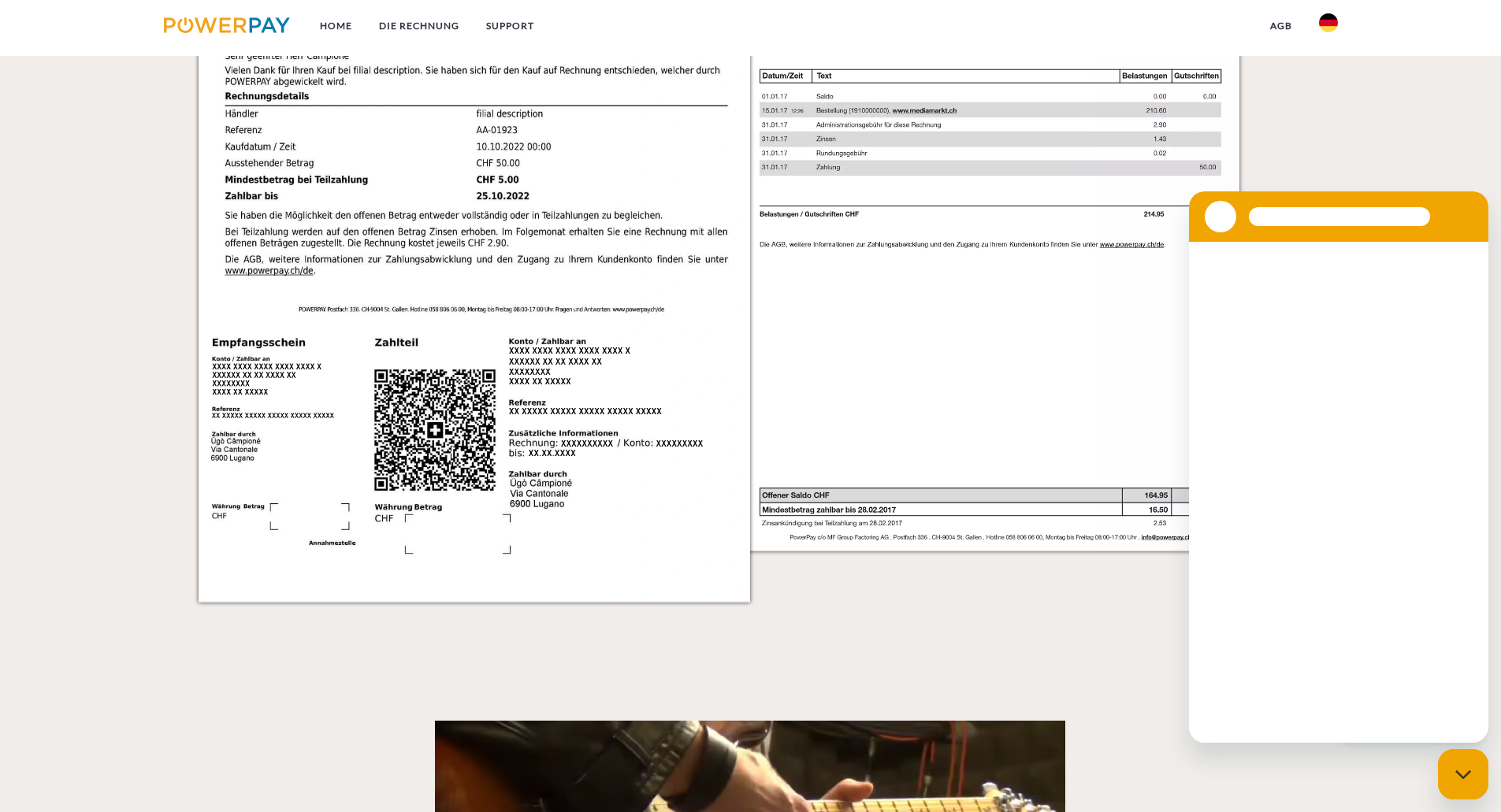
scroll to position [2846, 0]
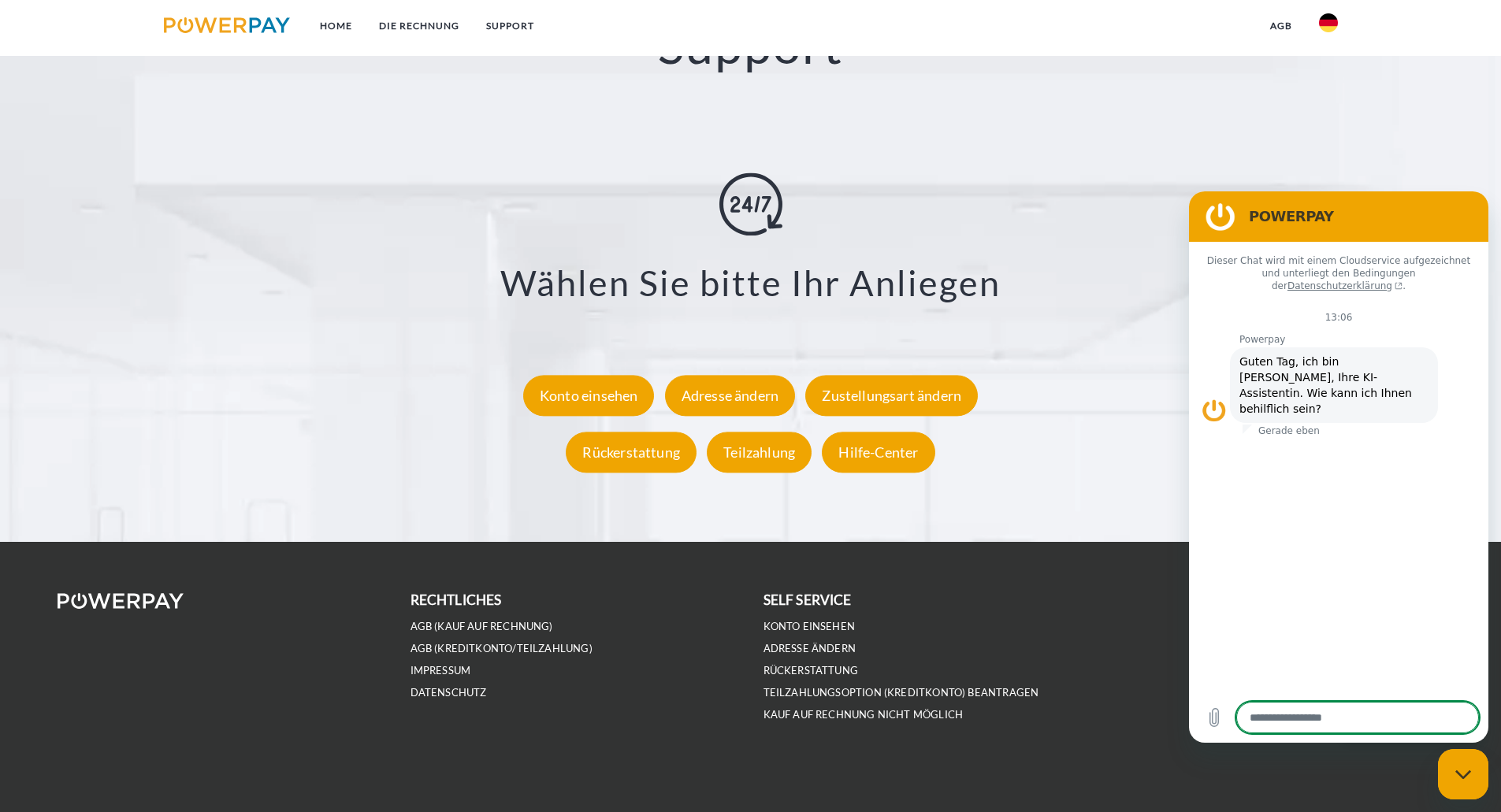
click at [1465, 772] on icon "Messaging-Fenster schließen" at bounding box center [1464, 774] width 16 height 11
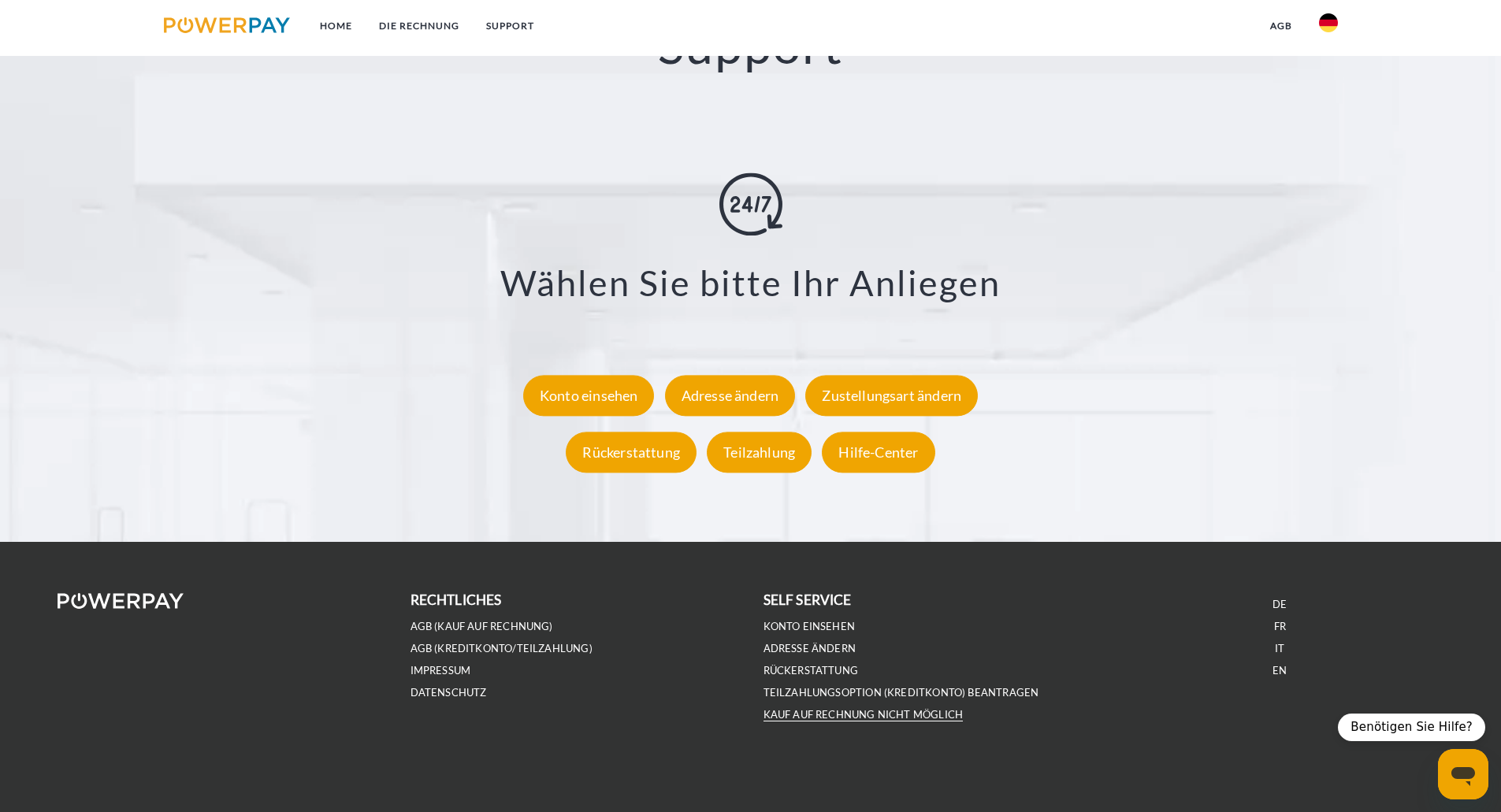
click at [946, 719] on link "Kauf auf Rechnung nicht möglich" at bounding box center [863, 714] width 200 height 14
type textarea "*"
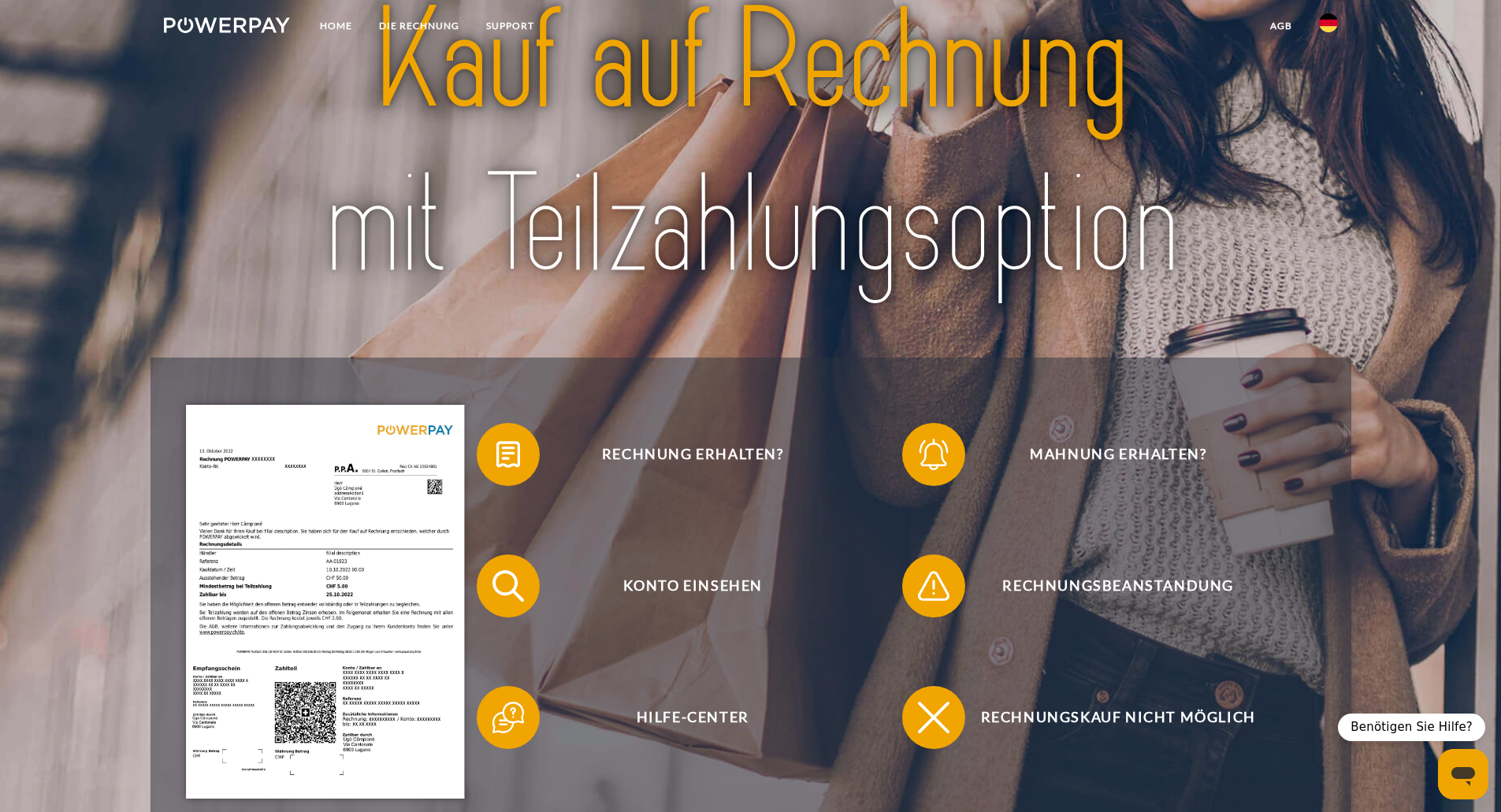
scroll to position [0, 0]
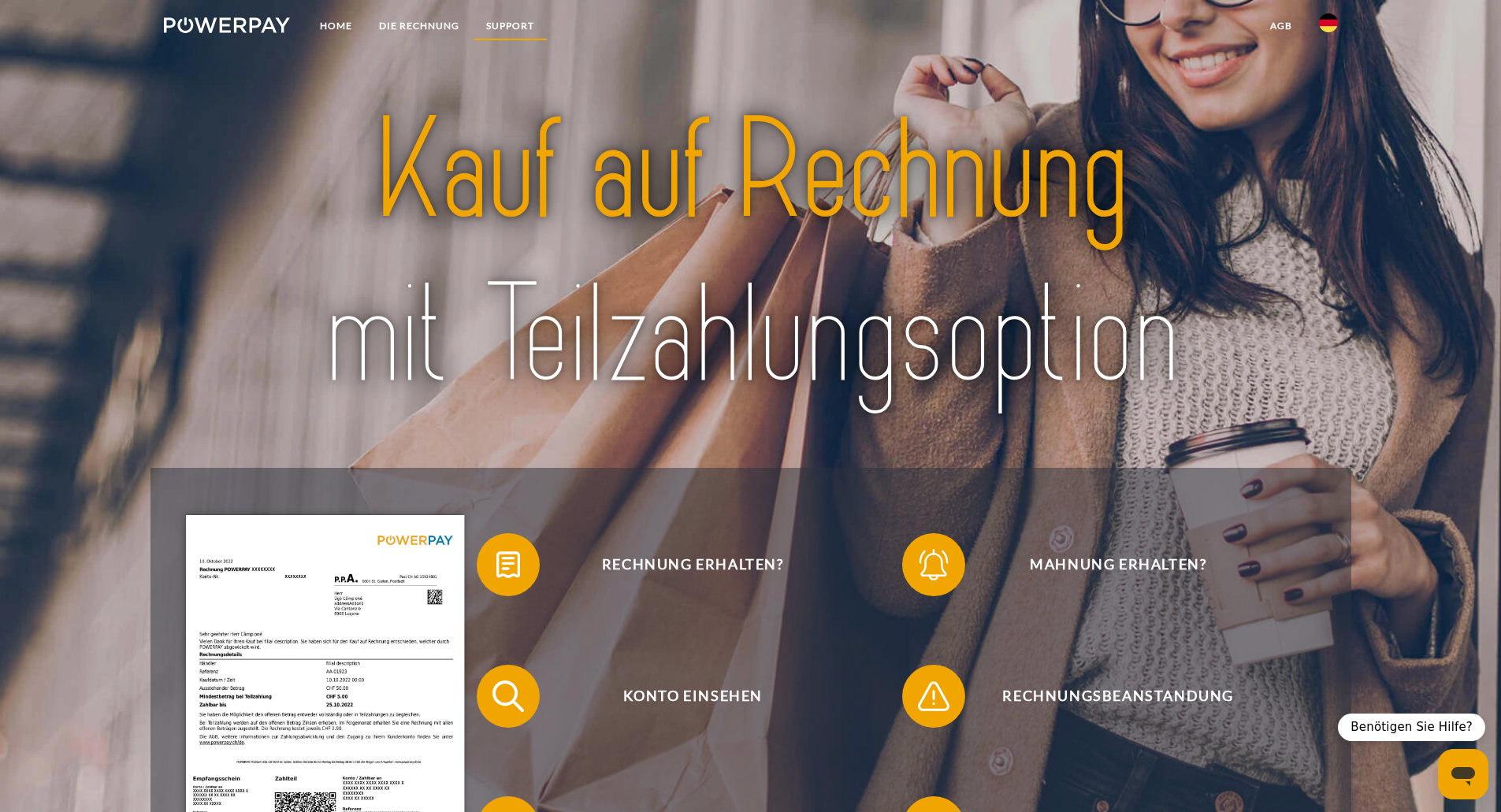
click at [533, 20] on link "SUPPORT" at bounding box center [510, 26] width 75 height 28
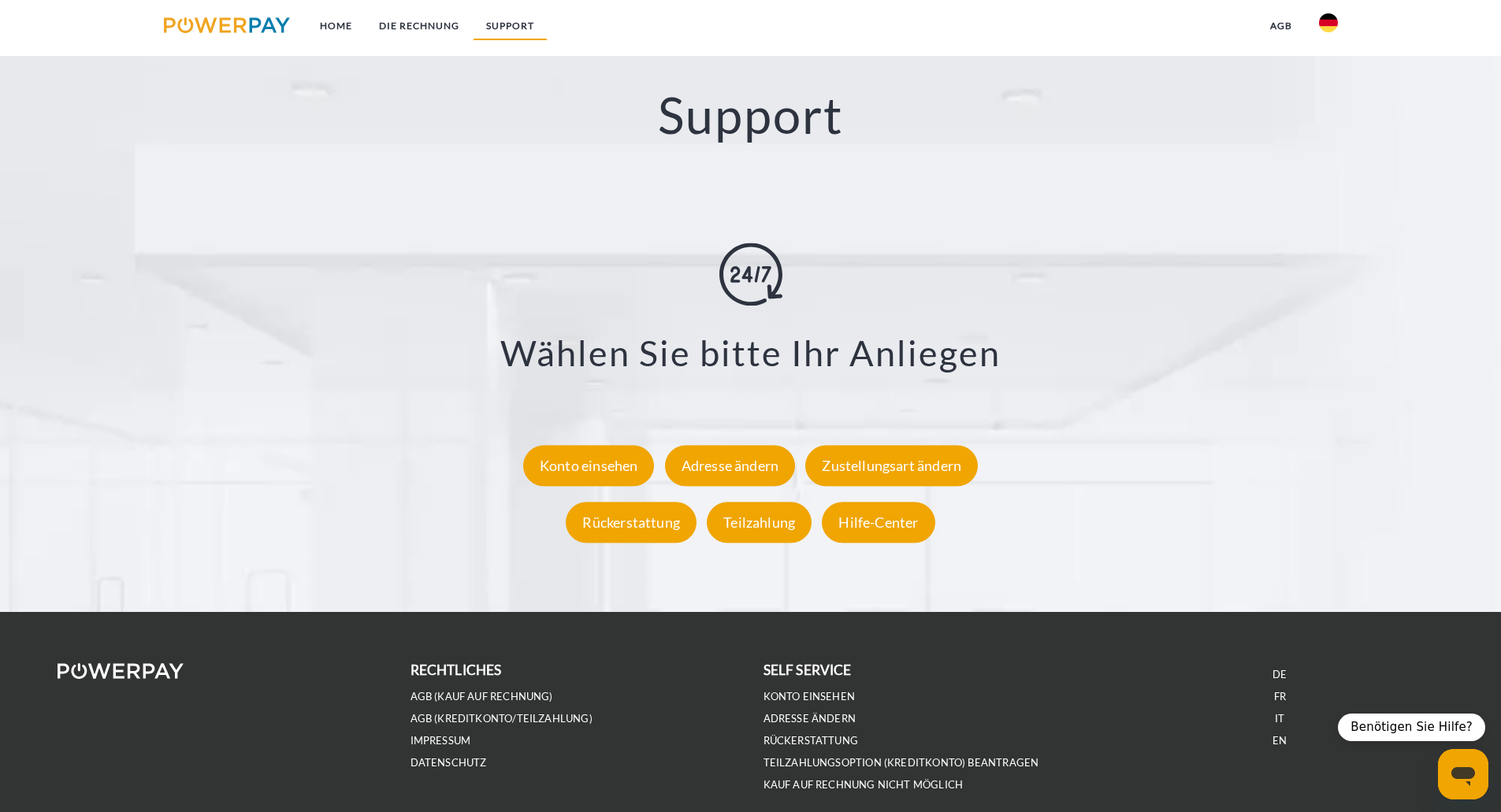
scroll to position [2781, 0]
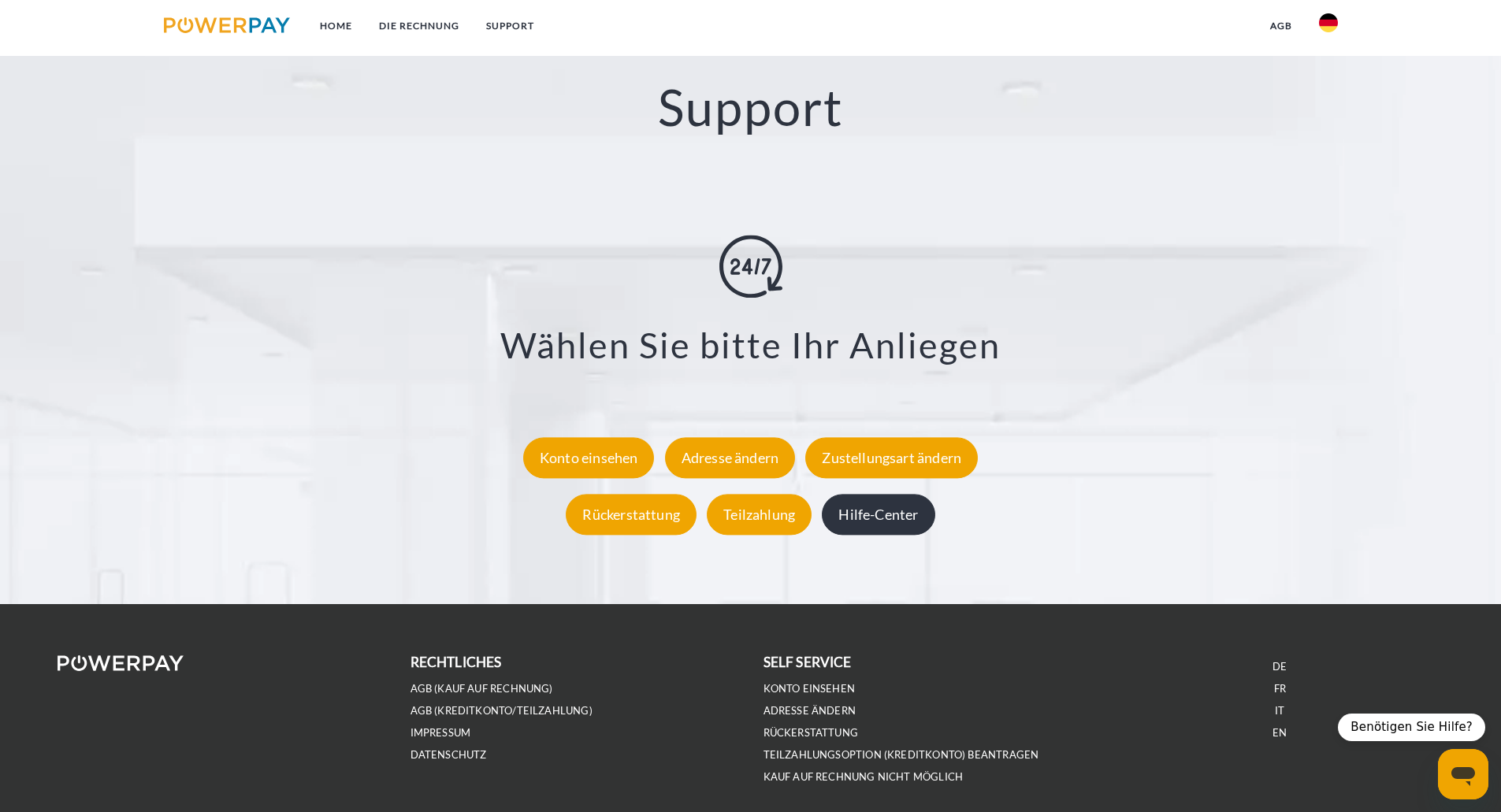
click at [897, 505] on div "Hilfe-Center" at bounding box center [878, 514] width 112 height 41
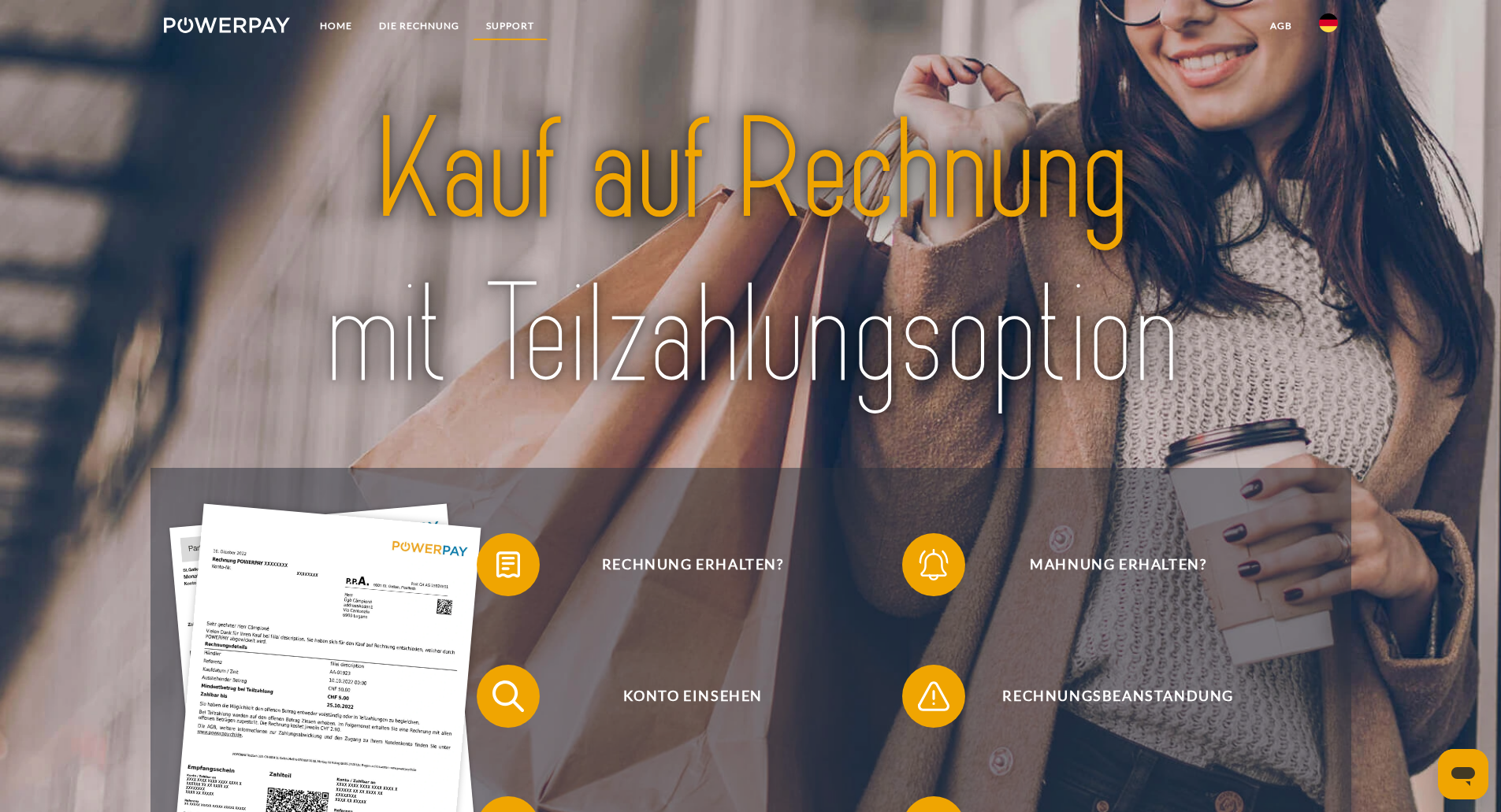
click at [524, 32] on link "SUPPORT" at bounding box center [510, 26] width 75 height 28
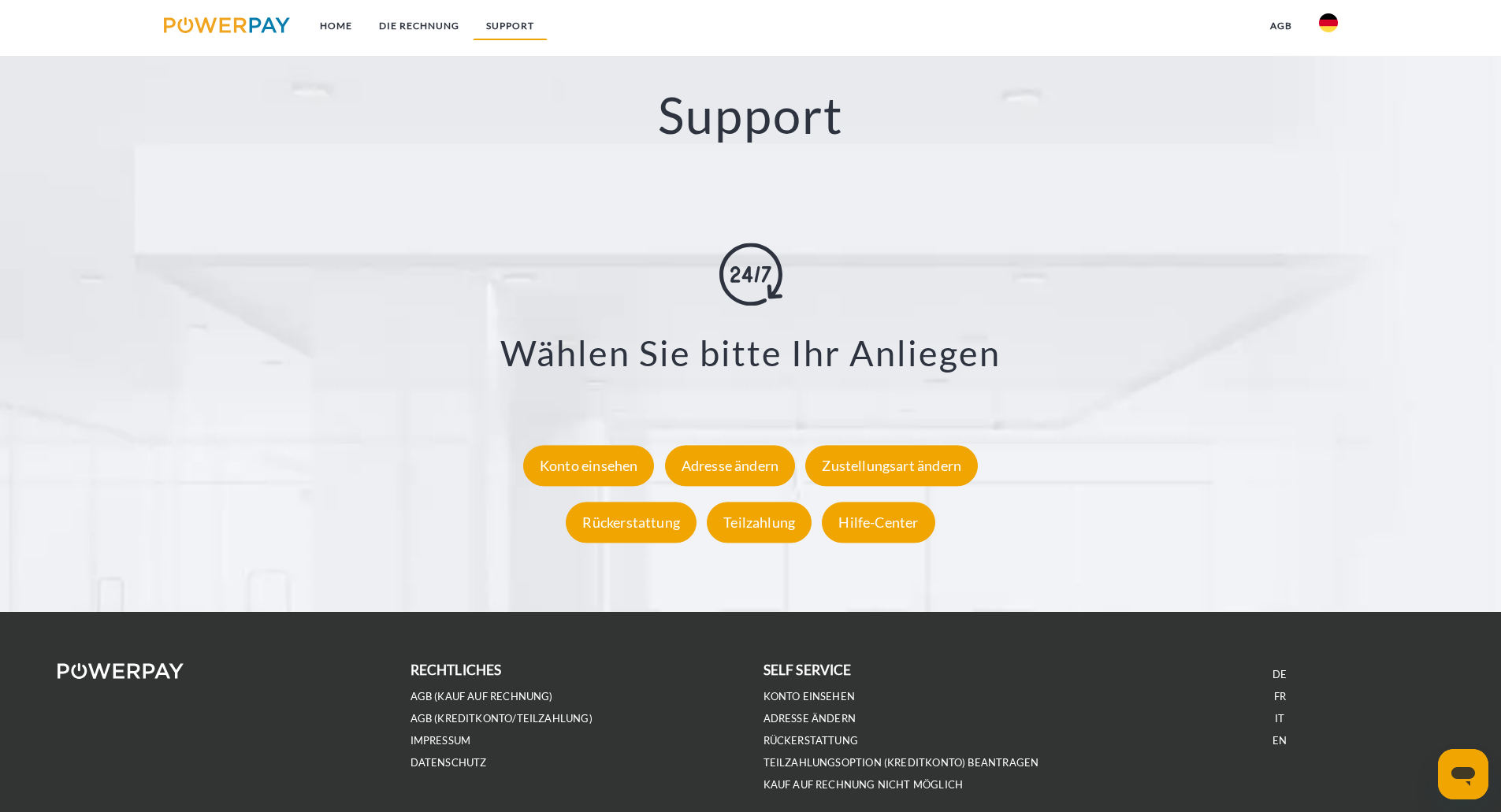
scroll to position [2781, 0]
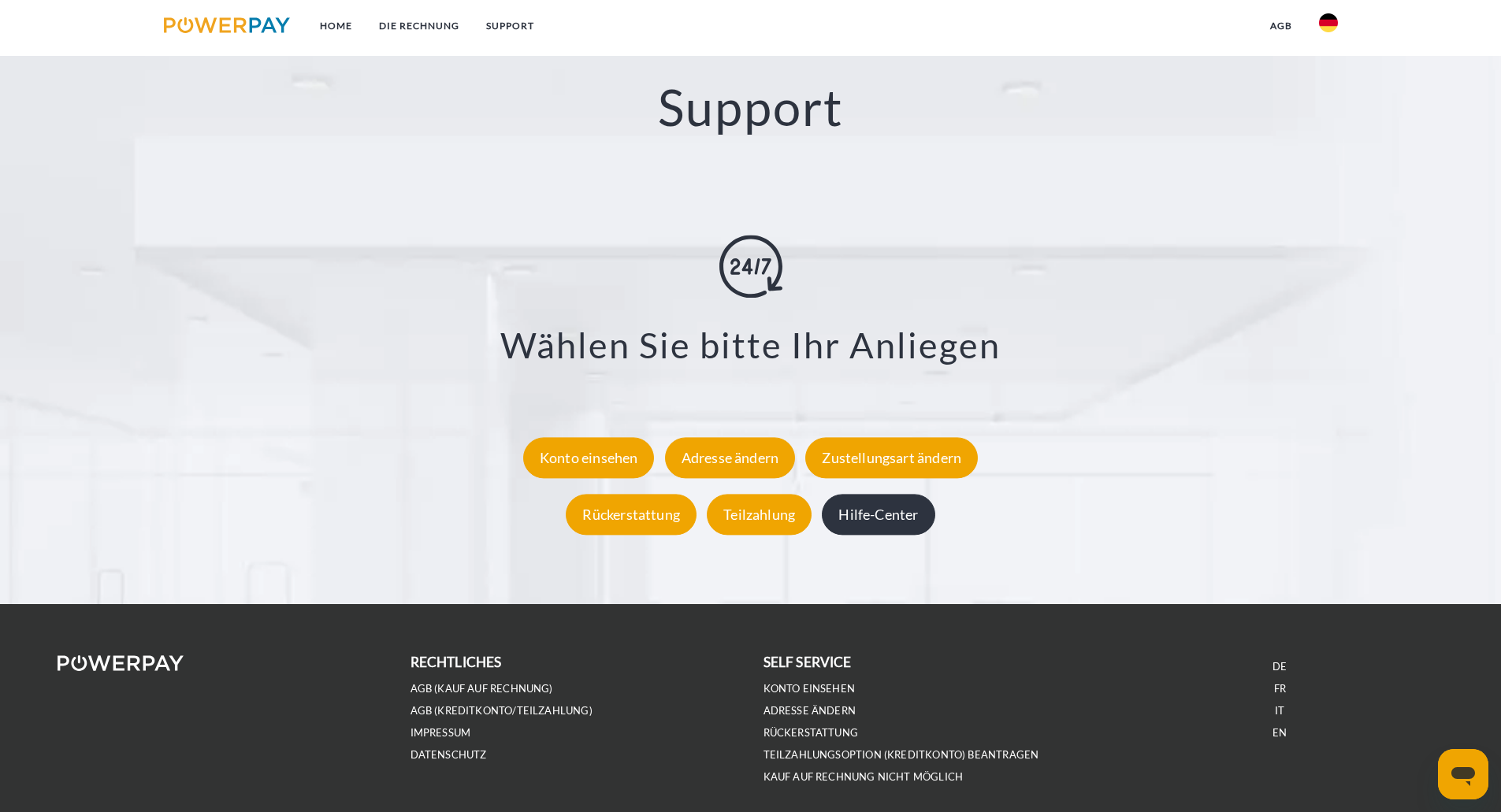
click at [863, 524] on div "Hilfe-Center" at bounding box center [878, 514] width 112 height 41
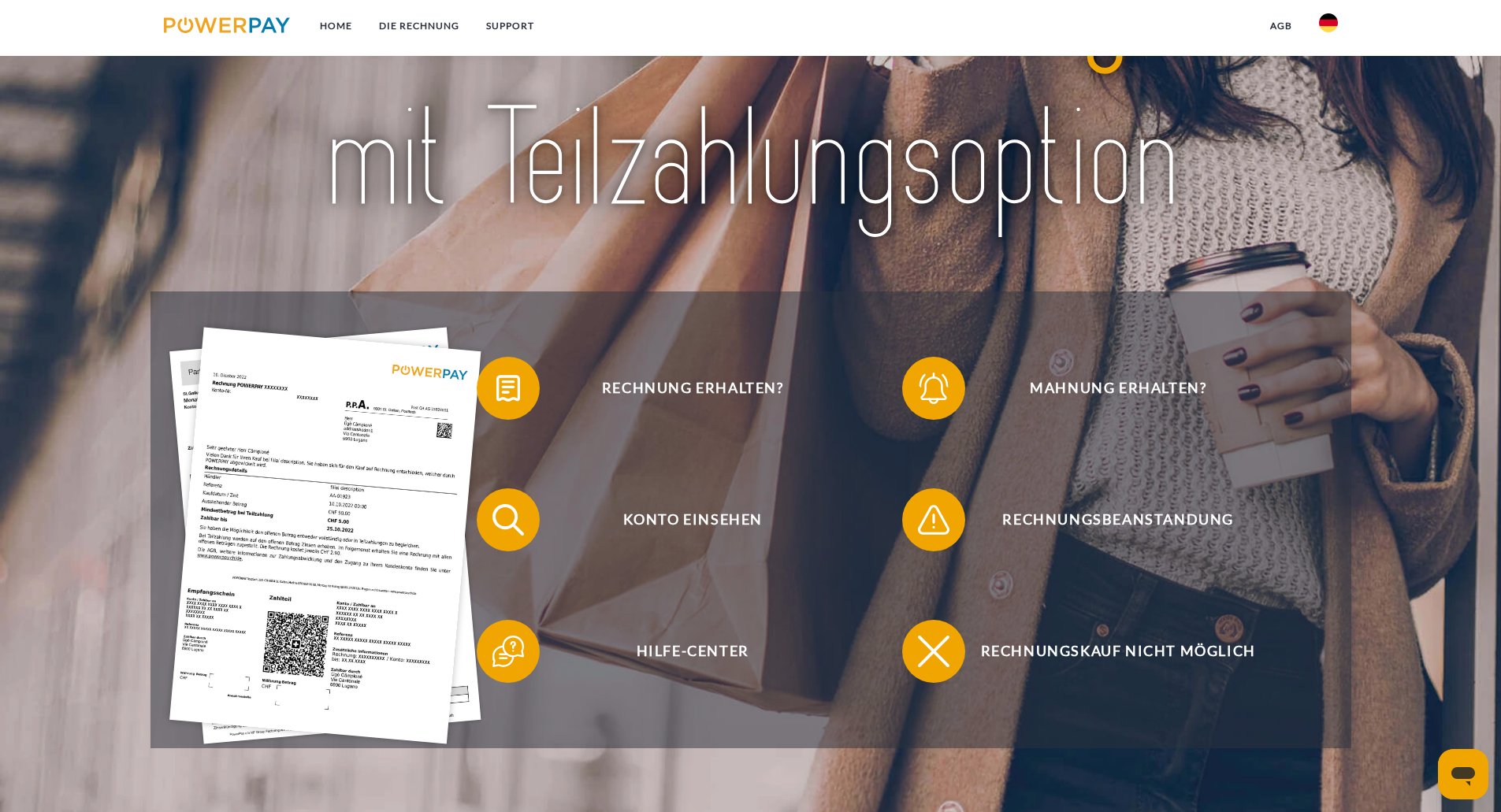
scroll to position [0, 0]
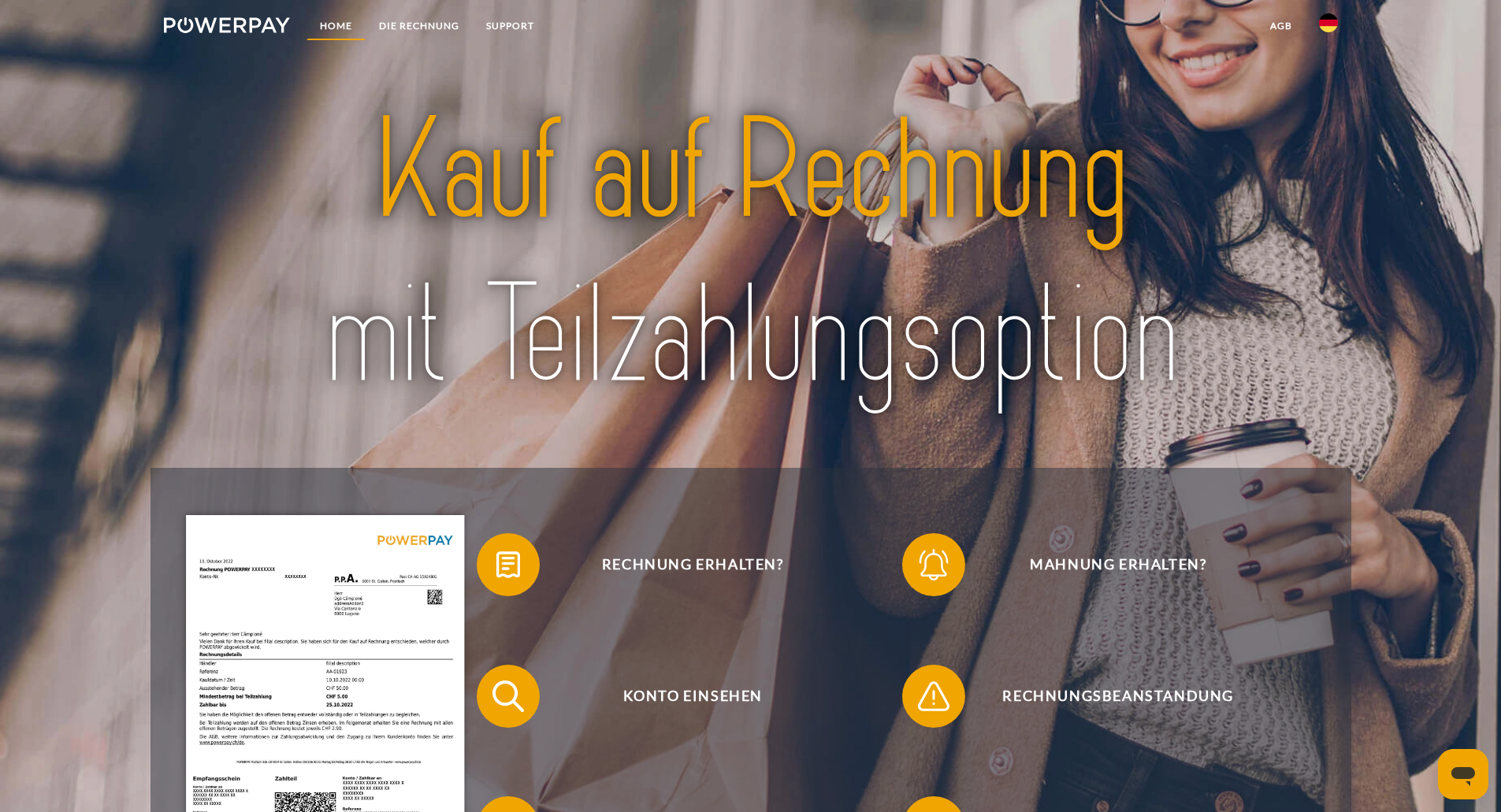
click at [359, 39] on link "Home" at bounding box center [336, 26] width 59 height 28
click at [351, 28] on link "Home" at bounding box center [336, 26] width 59 height 28
click at [218, 29] on img at bounding box center [227, 24] width 127 height 15
click at [229, 21] on img at bounding box center [227, 24] width 127 height 15
